Goal: Information Seeking & Learning: Learn about a topic

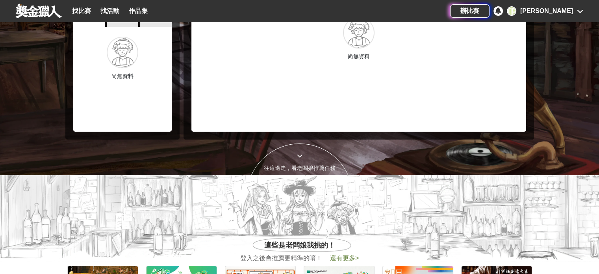
scroll to position [79, 0]
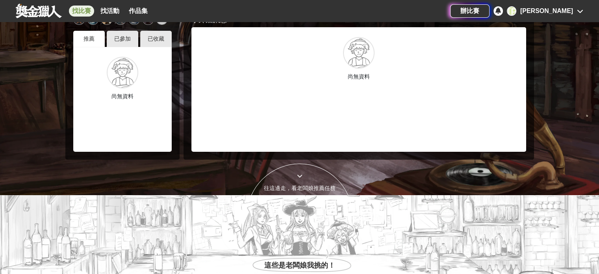
click at [83, 13] on link "找比賽" at bounding box center [81, 11] width 25 height 11
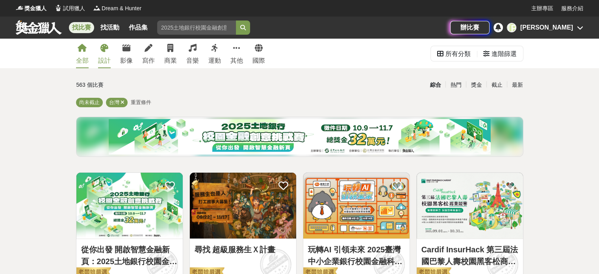
click at [107, 54] on link "設計" at bounding box center [104, 54] width 13 height 30
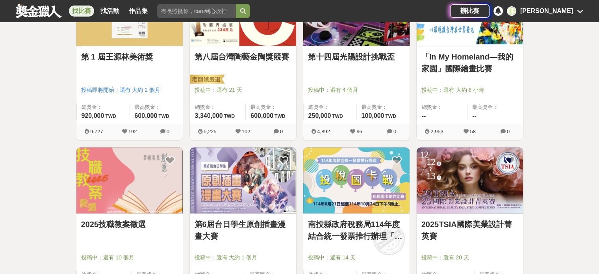
scroll to position [924, 0]
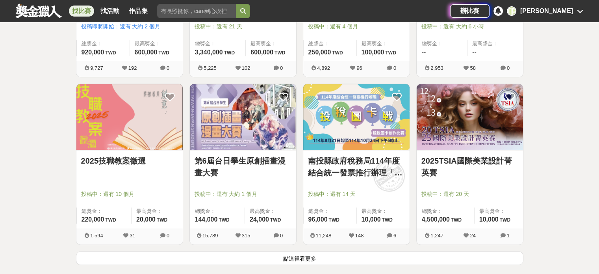
click at [310, 256] on button "點這裡看更多" at bounding box center [299, 258] width 447 height 14
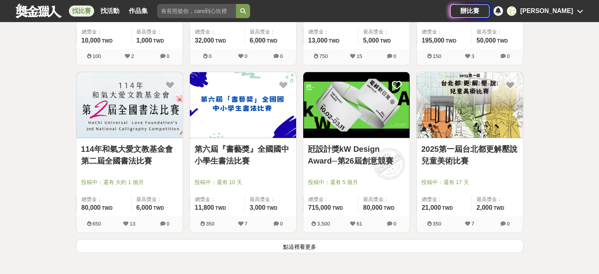
scroll to position [1948, 0]
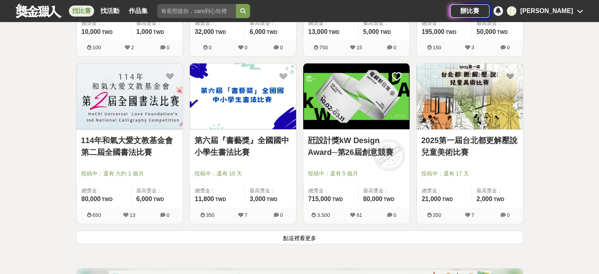
click at [318, 233] on button "點這裡看更多" at bounding box center [299, 237] width 447 height 14
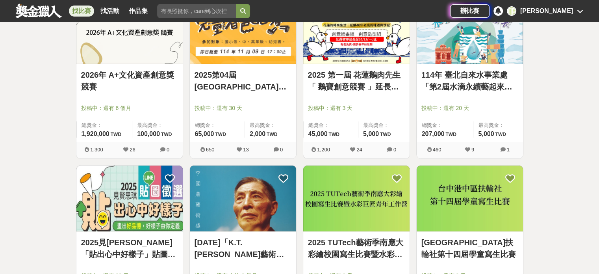
scroll to position [2775, 0]
